Goal: Task Accomplishment & Management: Manage account settings

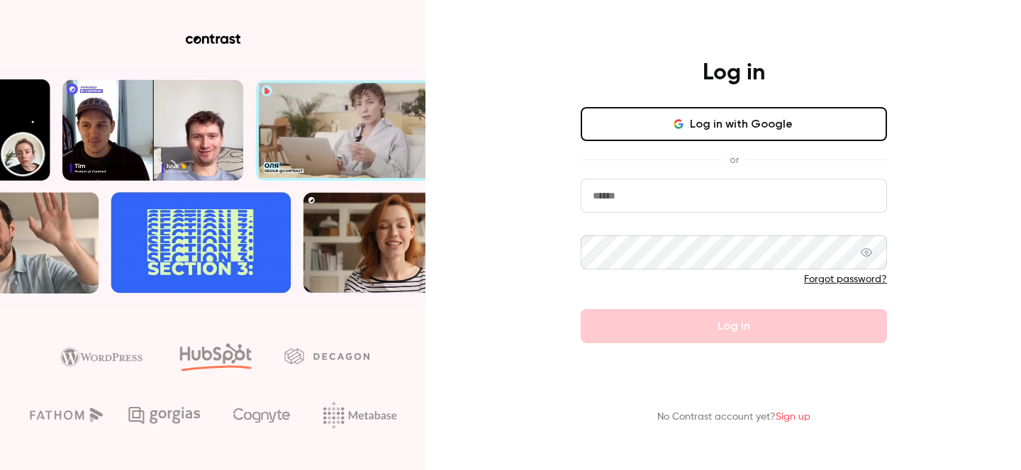
click at [667, 127] on button "Log in with Google" at bounding box center [734, 124] width 306 height 34
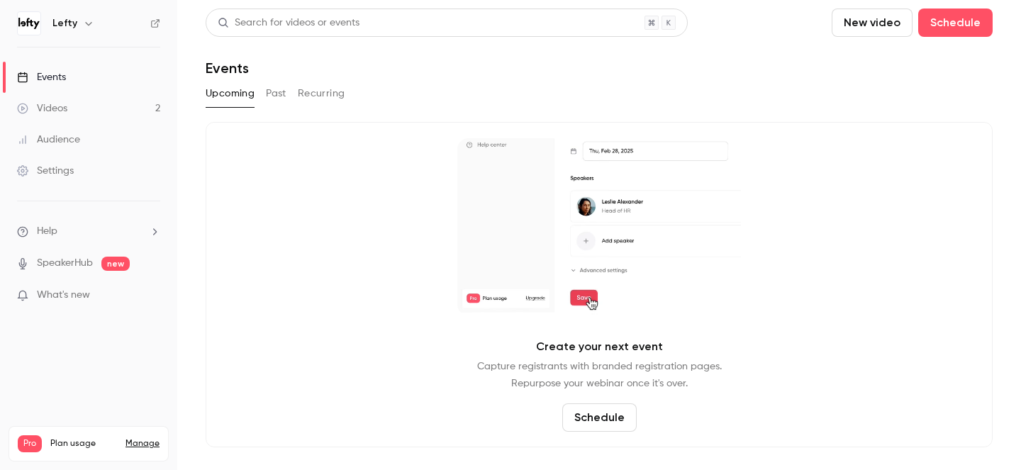
click at [147, 438] on link "Manage" at bounding box center [142, 443] width 34 height 11
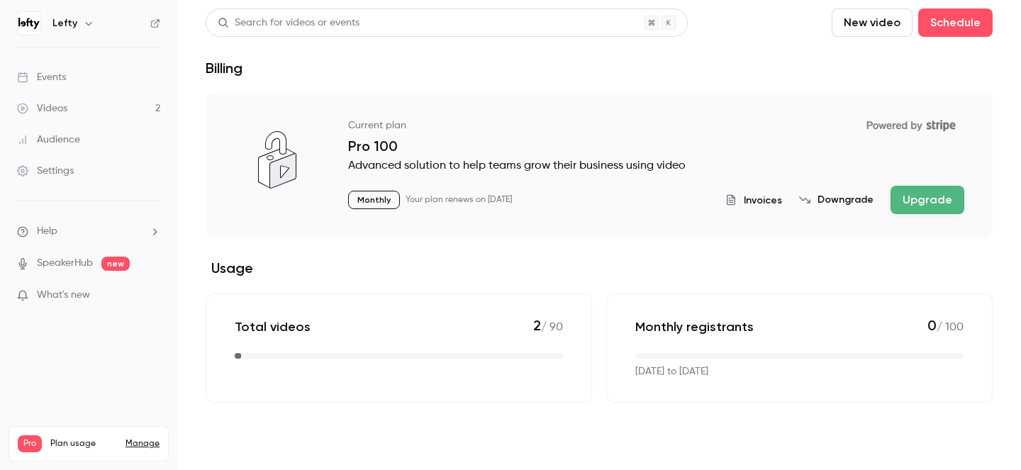
click at [836, 199] on button "Downgrade" at bounding box center [836, 200] width 74 height 14
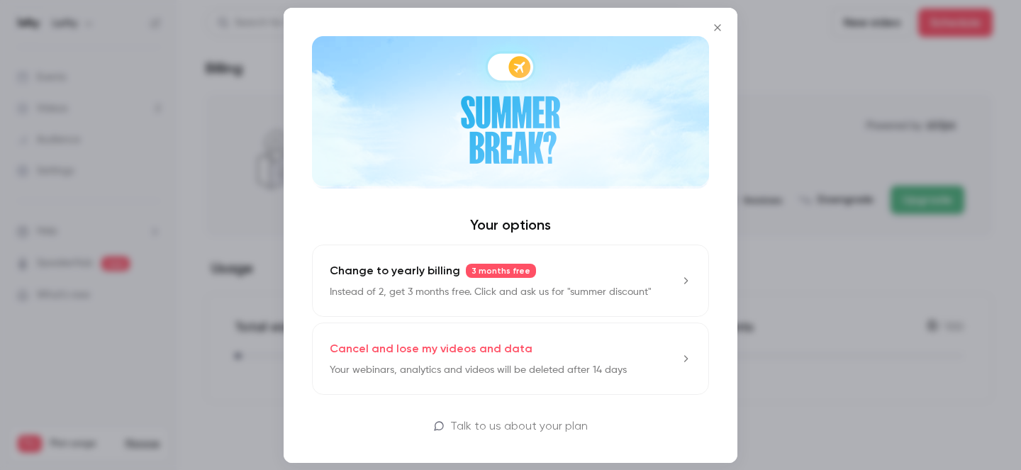
click at [623, 367] on link "Cancel and lose my videos and data Your webinars, analytics and videos will be …" at bounding box center [510, 359] width 397 height 72
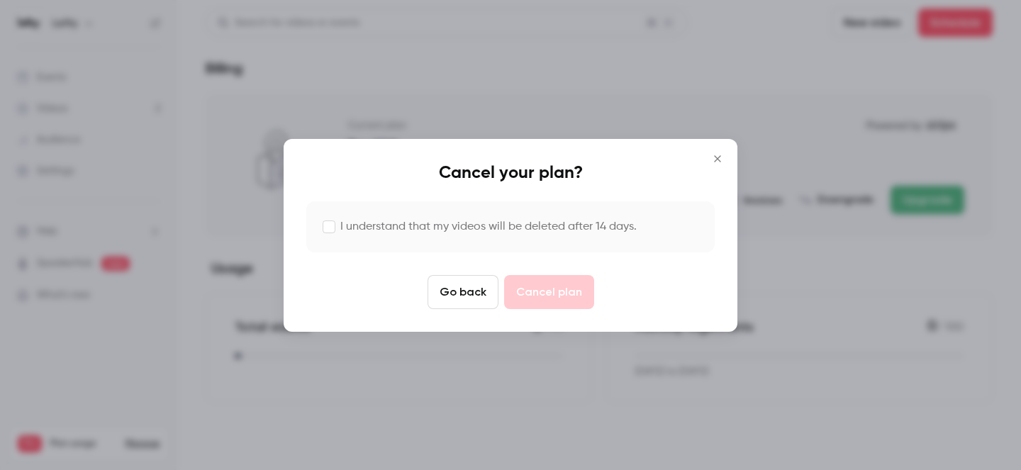
click at [469, 225] on label "I understand that my videos will be deleted after 14 days." at bounding box center [488, 226] width 296 height 17
click at [543, 291] on button "Cancel plan" at bounding box center [549, 292] width 90 height 34
